Goal: Communication & Community: Answer question/provide support

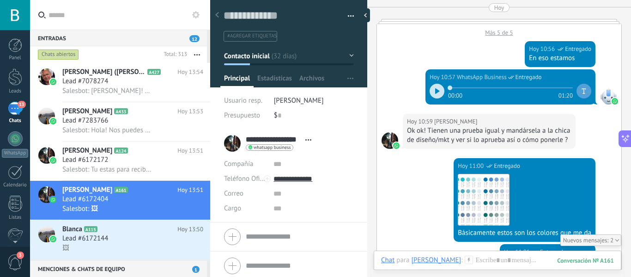
click at [601, 239] on div "2" at bounding box center [590, 240] width 61 height 12
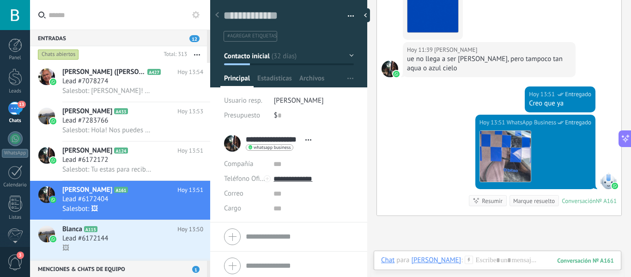
scroll to position [2896, 0]
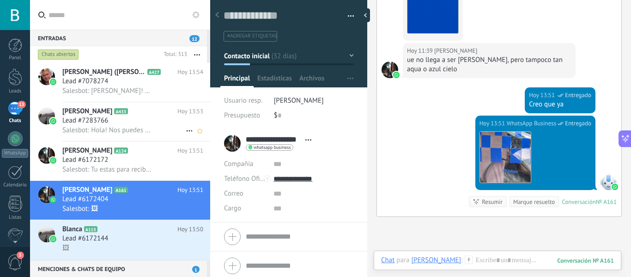
click at [158, 127] on div "Salesbot: Hola! Nos puedes contar de tu proyecto ?" at bounding box center [132, 130] width 141 height 10
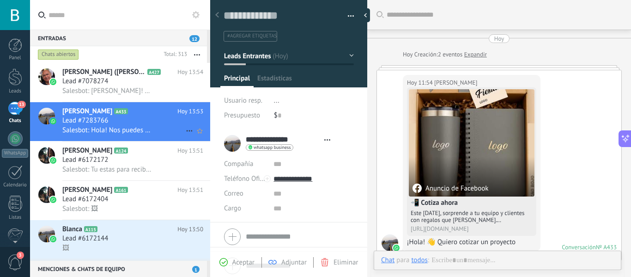
type textarea "**********"
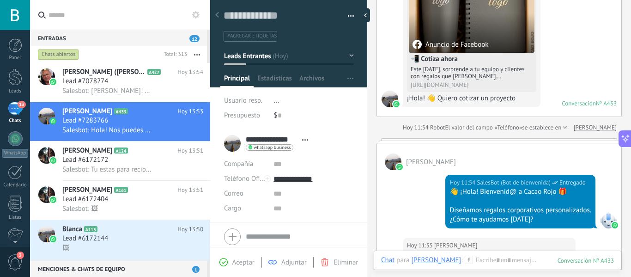
scroll to position [143, 0]
click at [604, 130] on link "[PERSON_NAME]" at bounding box center [595, 127] width 43 height 9
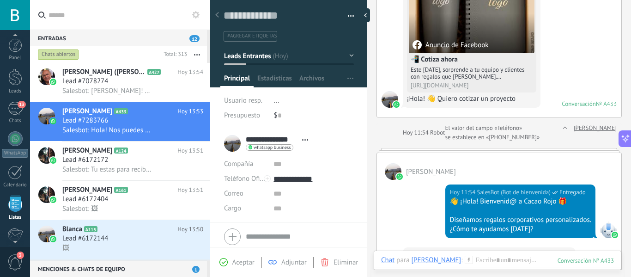
scroll to position [57, 0]
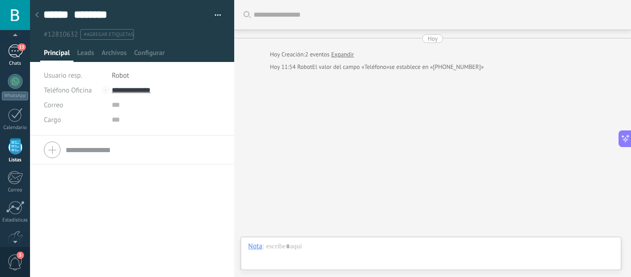
click at [19, 51] on div "13" at bounding box center [15, 50] width 15 height 13
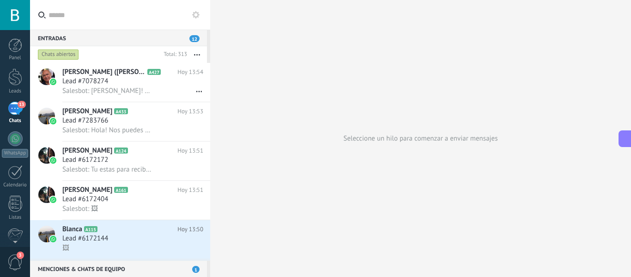
click at [197, 36] on span "12" at bounding box center [194, 38] width 10 height 7
